Goal: Check status: Check status

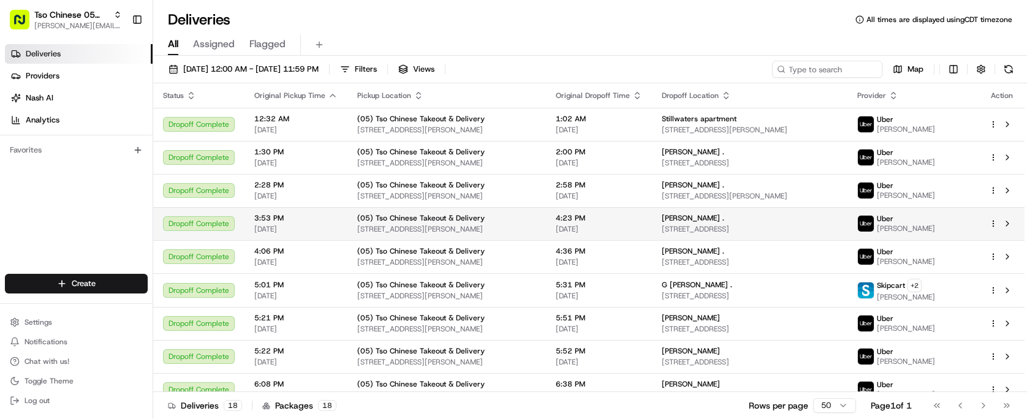
click at [652, 221] on td "4:23 PM [DATE]" at bounding box center [599, 223] width 106 height 33
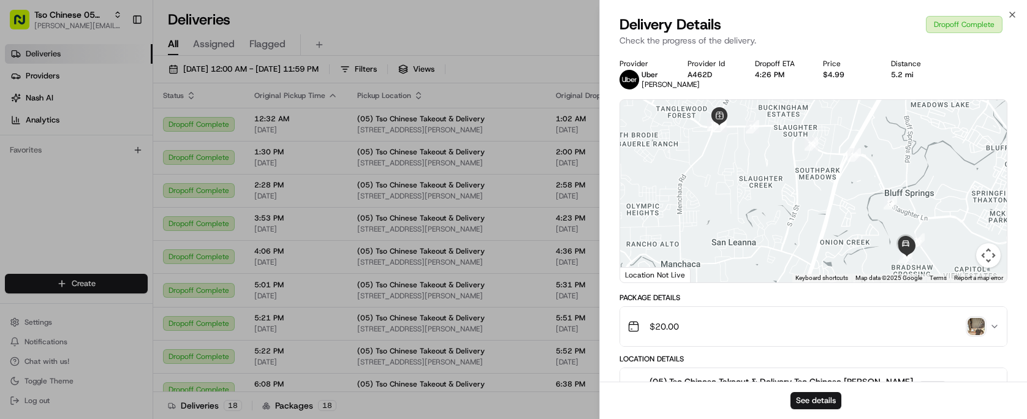
click at [971, 335] on img "button" at bounding box center [976, 326] width 17 height 17
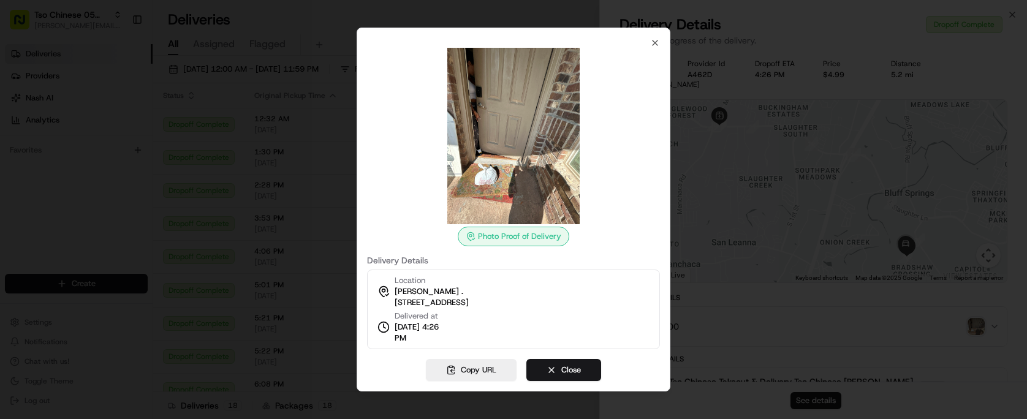
click at [511, 177] on img at bounding box center [513, 136] width 177 height 177
click at [498, 175] on img at bounding box center [513, 136] width 177 height 177
click at [498, 174] on img at bounding box center [513, 136] width 177 height 177
click at [655, 40] on icon "button" at bounding box center [655, 43] width 10 height 10
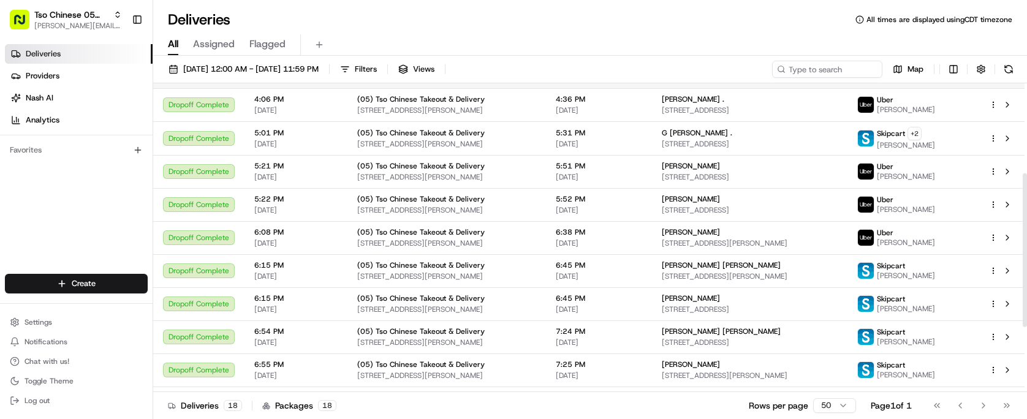
scroll to position [313, 0]
